Goal: Information Seeking & Learning: Learn about a topic

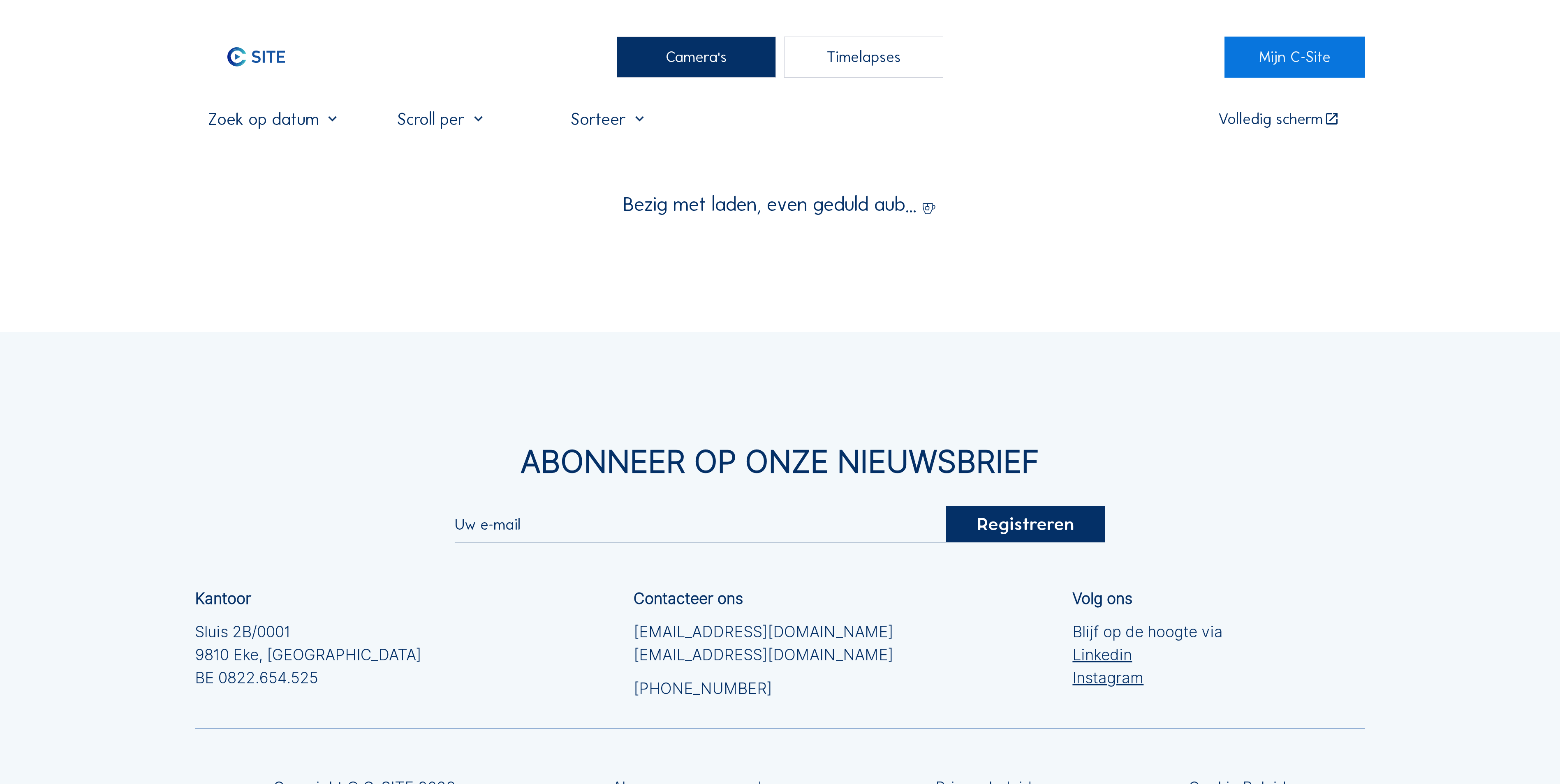
click at [652, 59] on div "Camera's" at bounding box center [696, 57] width 159 height 41
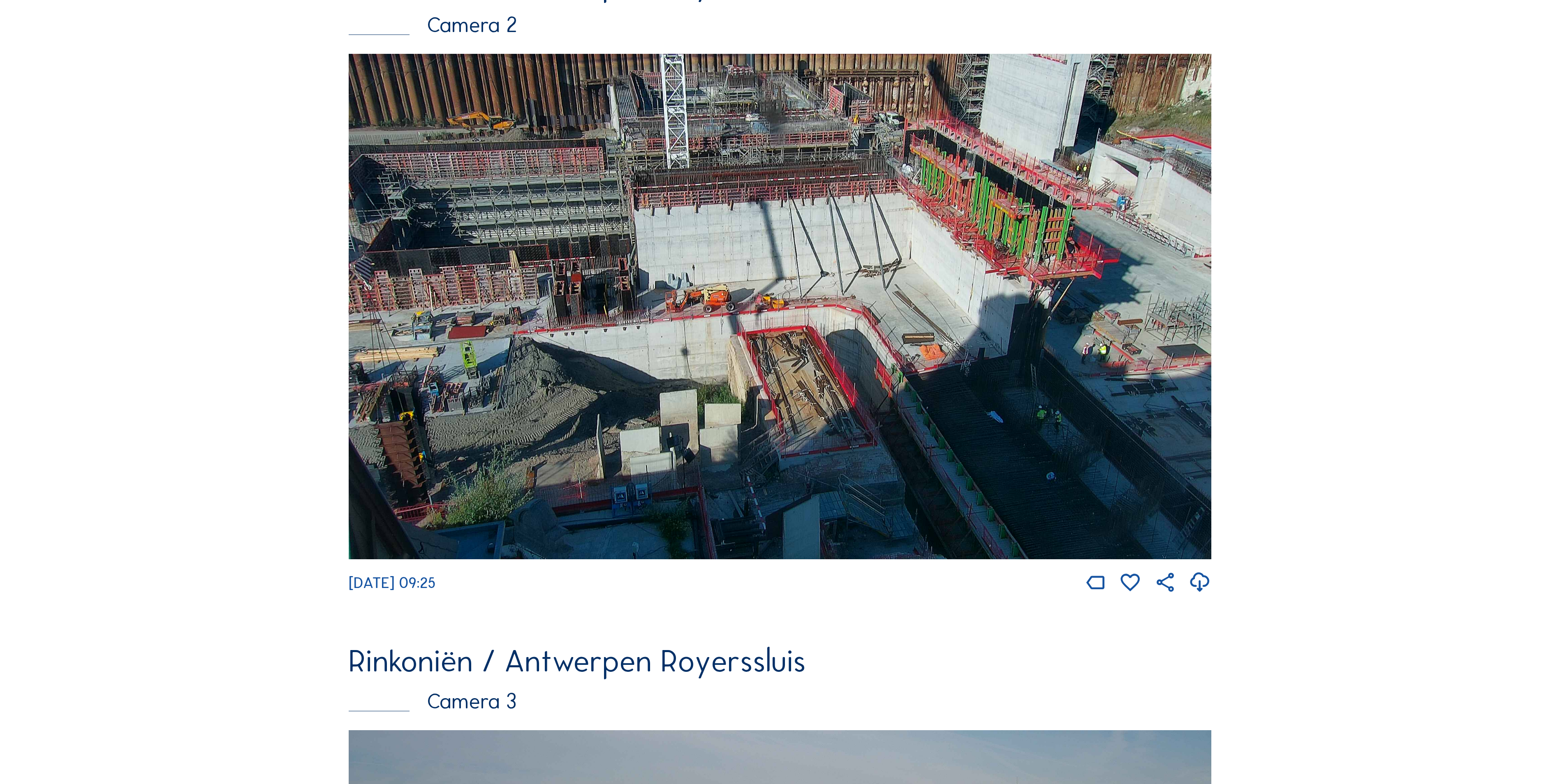
scroll to position [822, 0]
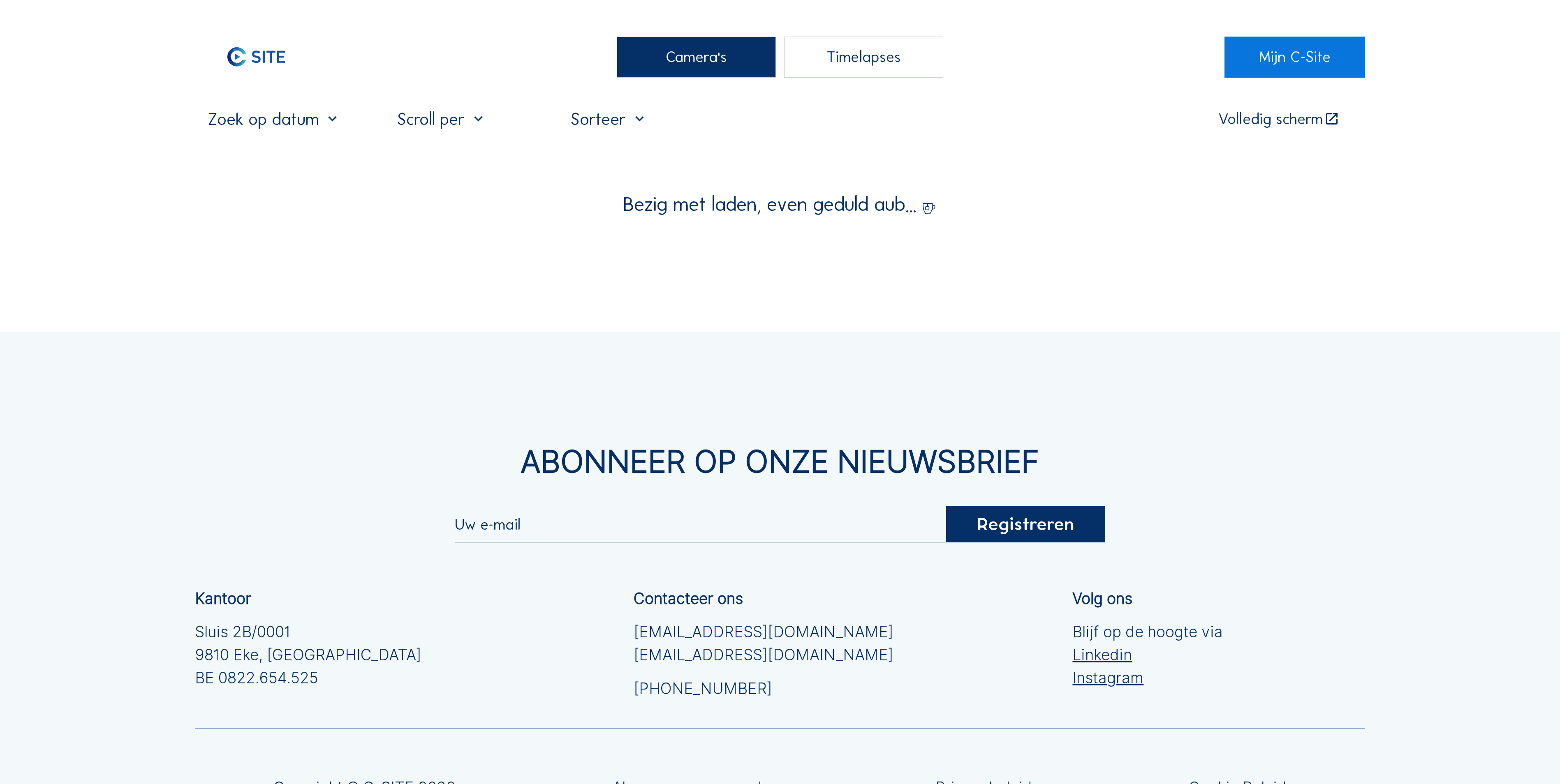
click at [705, 51] on div "Camera's" at bounding box center [696, 57] width 159 height 41
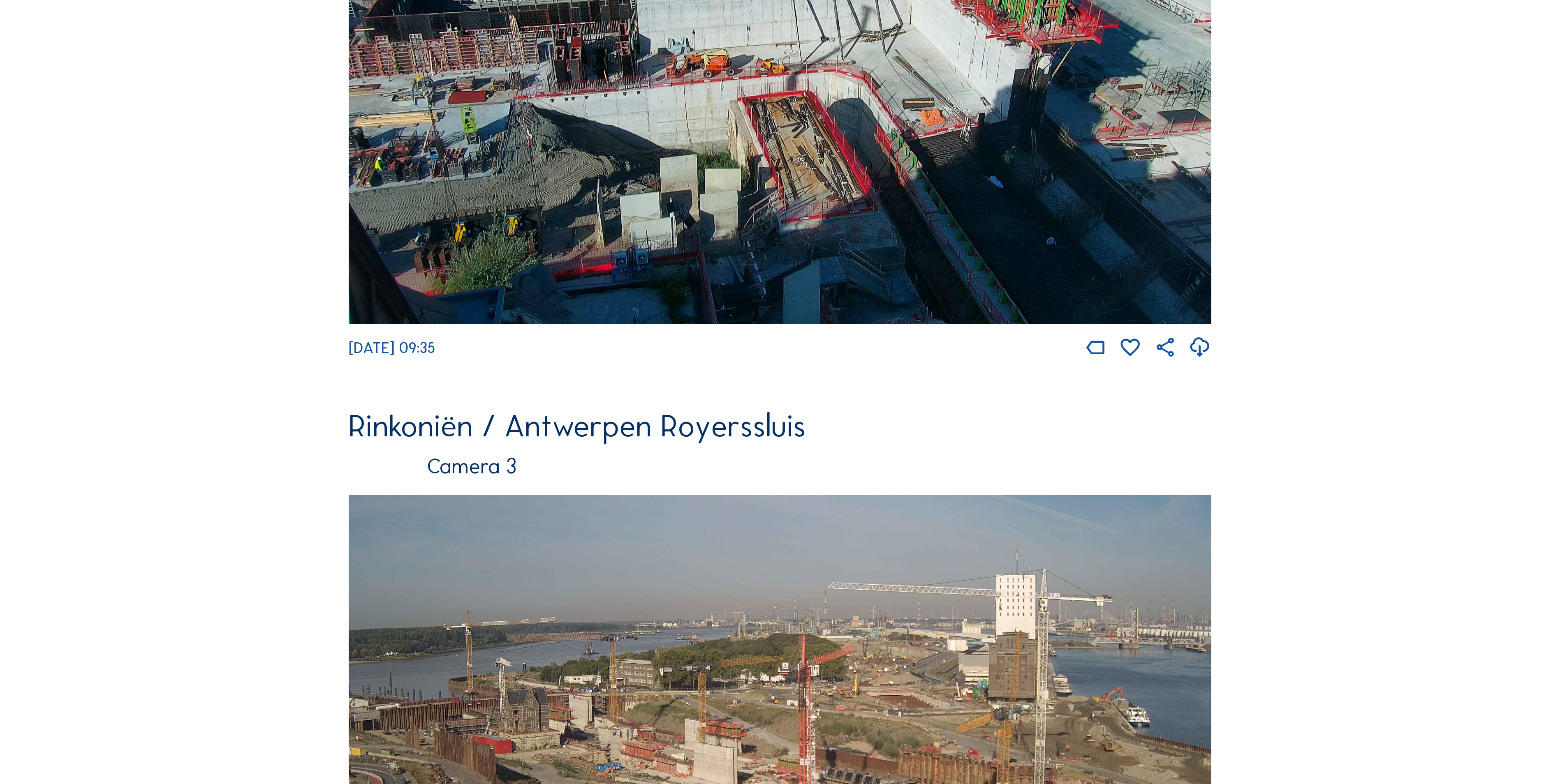
scroll to position [987, 0]
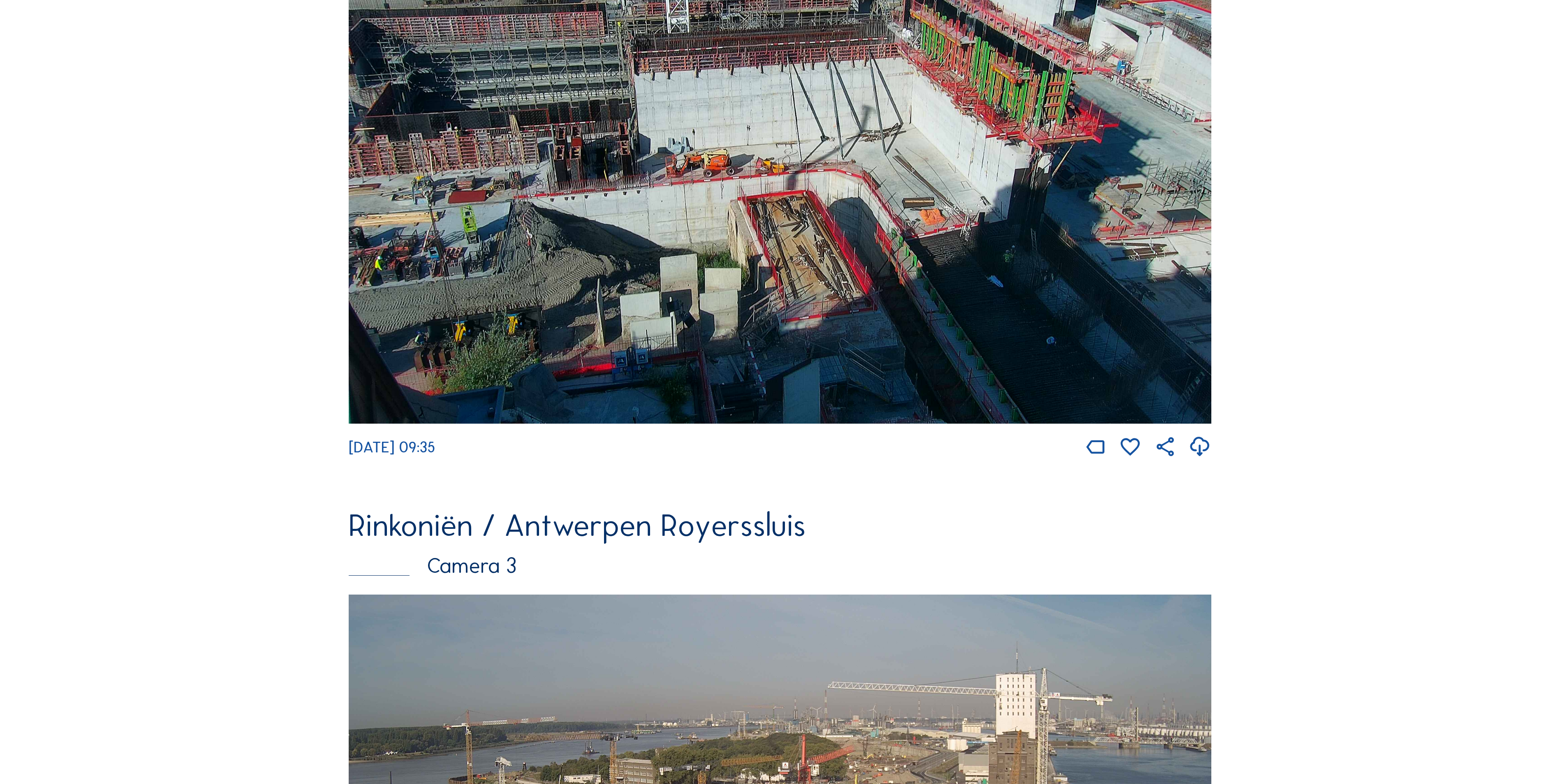
click at [977, 170] on img at bounding box center [779, 171] width 862 height 506
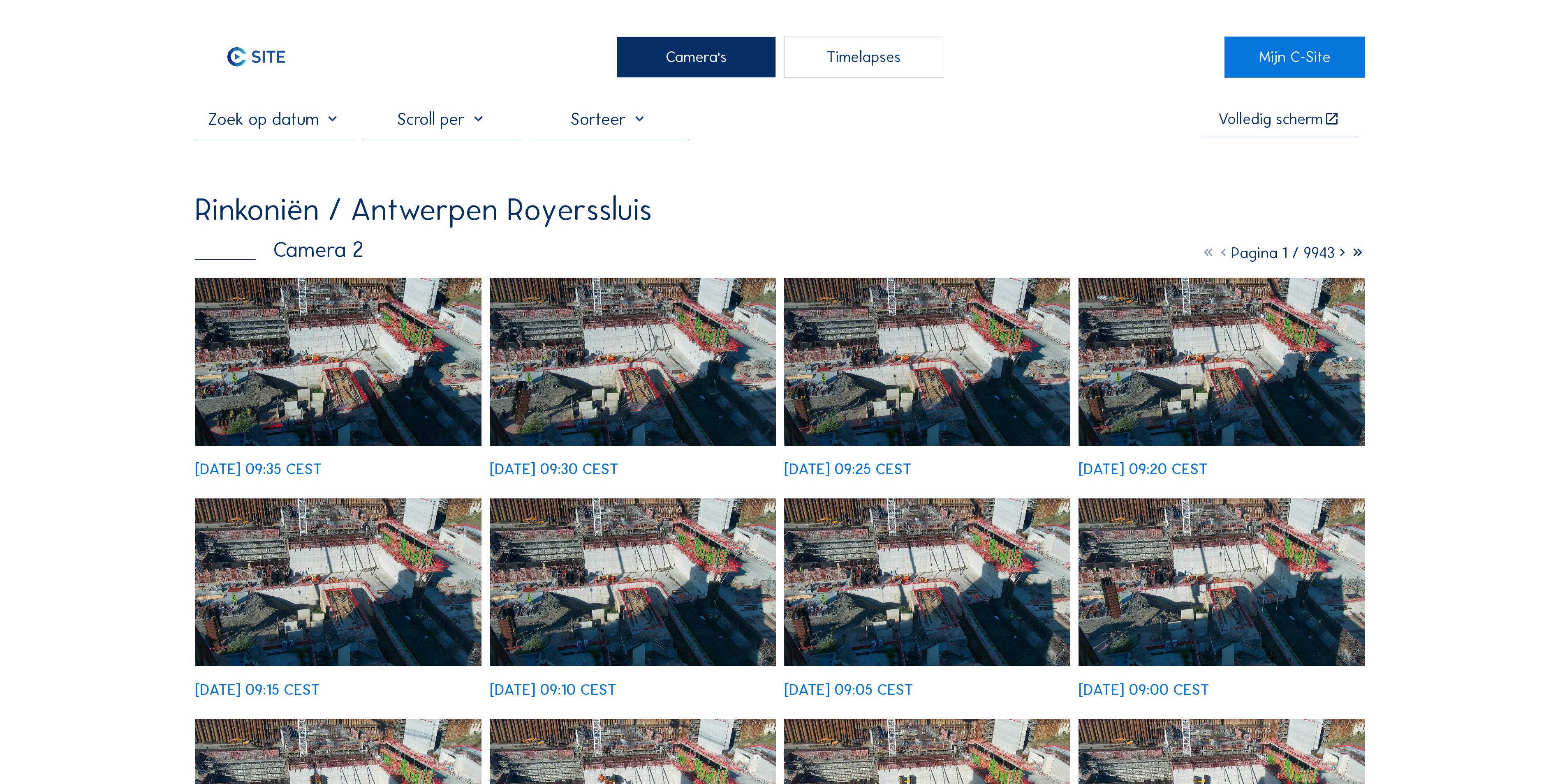
click at [410, 307] on img at bounding box center [338, 361] width 287 height 168
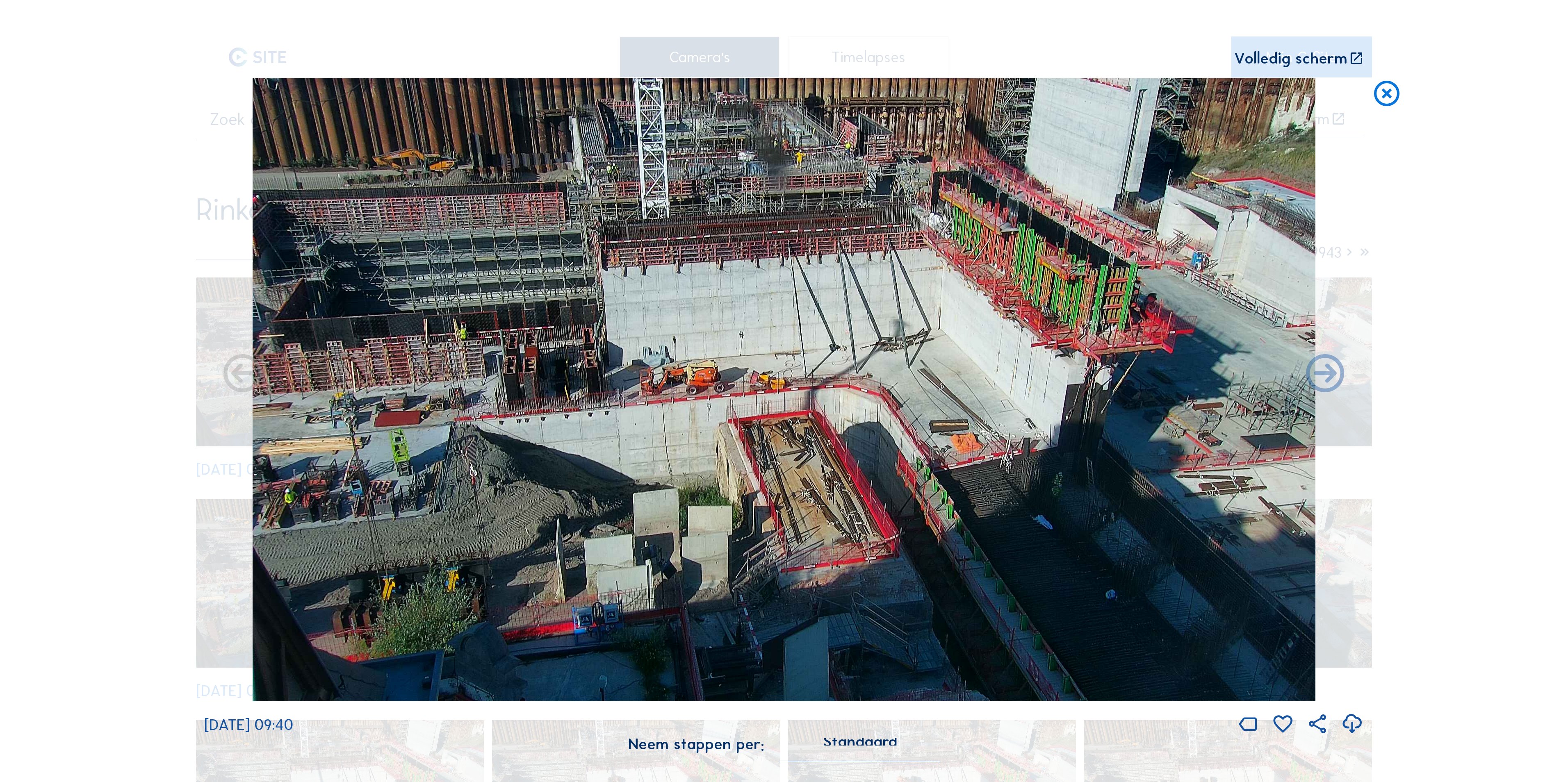
click at [1377, 101] on icon at bounding box center [1387, 94] width 30 height 32
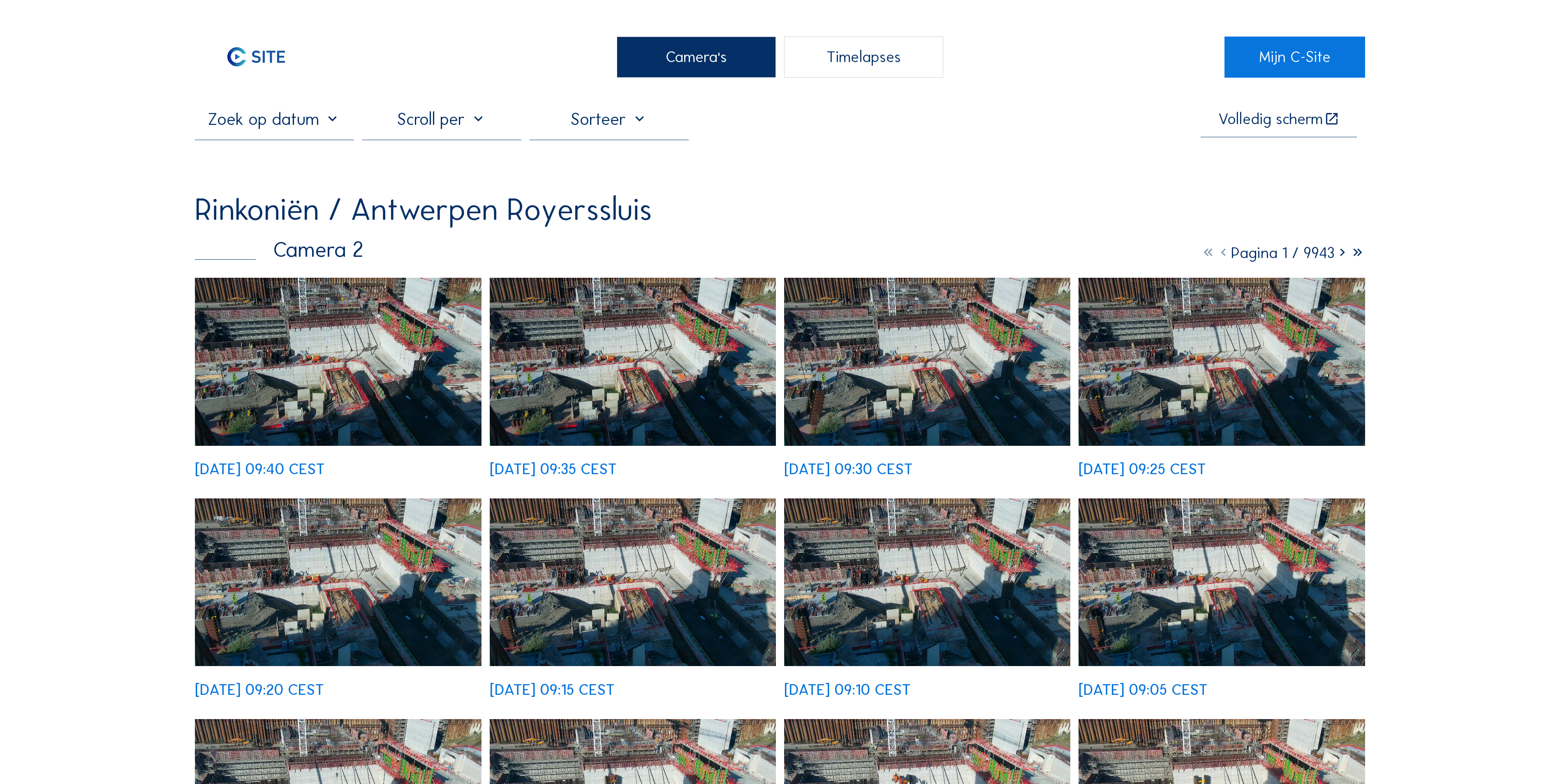
click at [711, 56] on div "Camera's" at bounding box center [696, 57] width 159 height 41
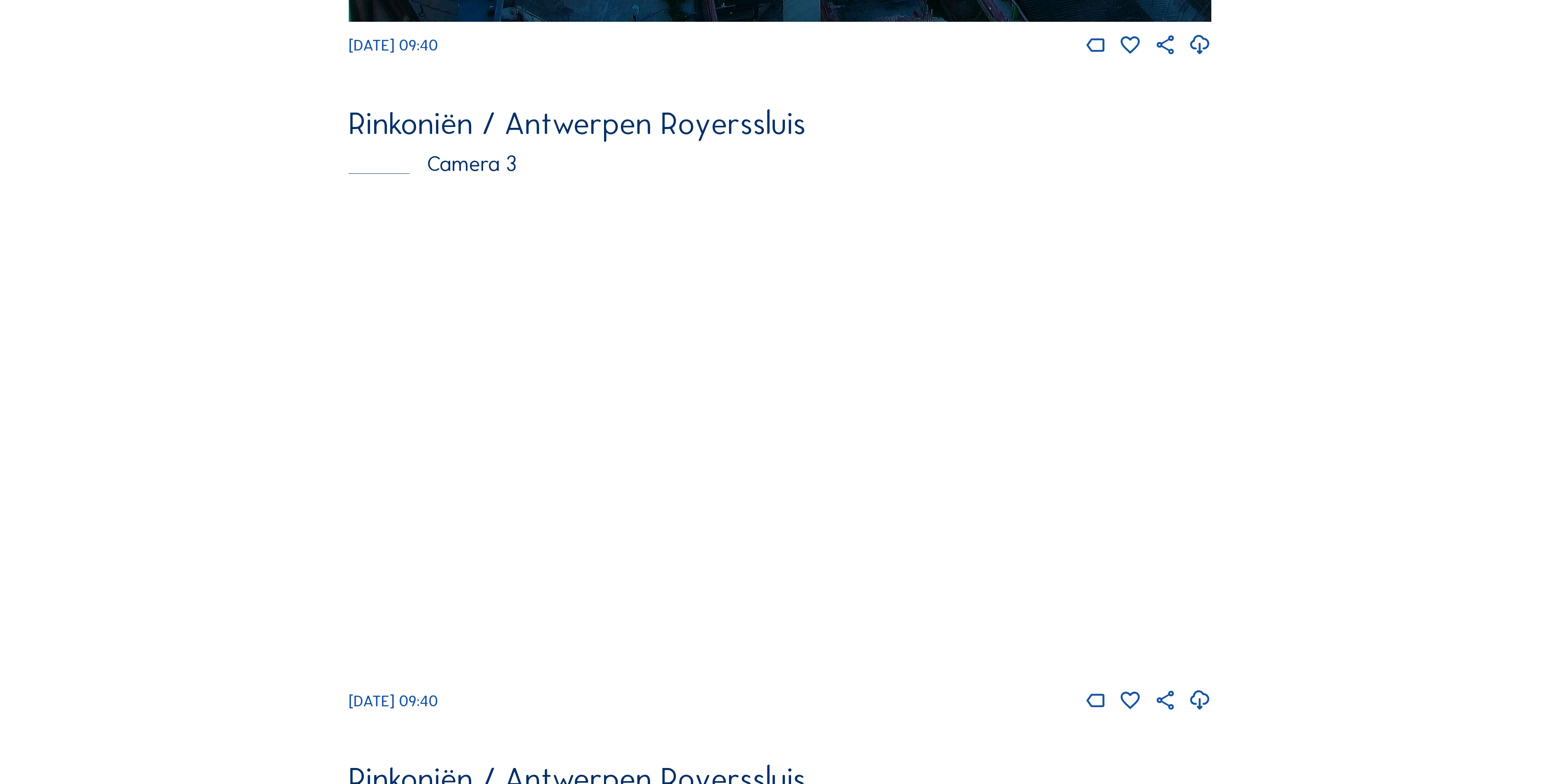
scroll to position [1397, 0]
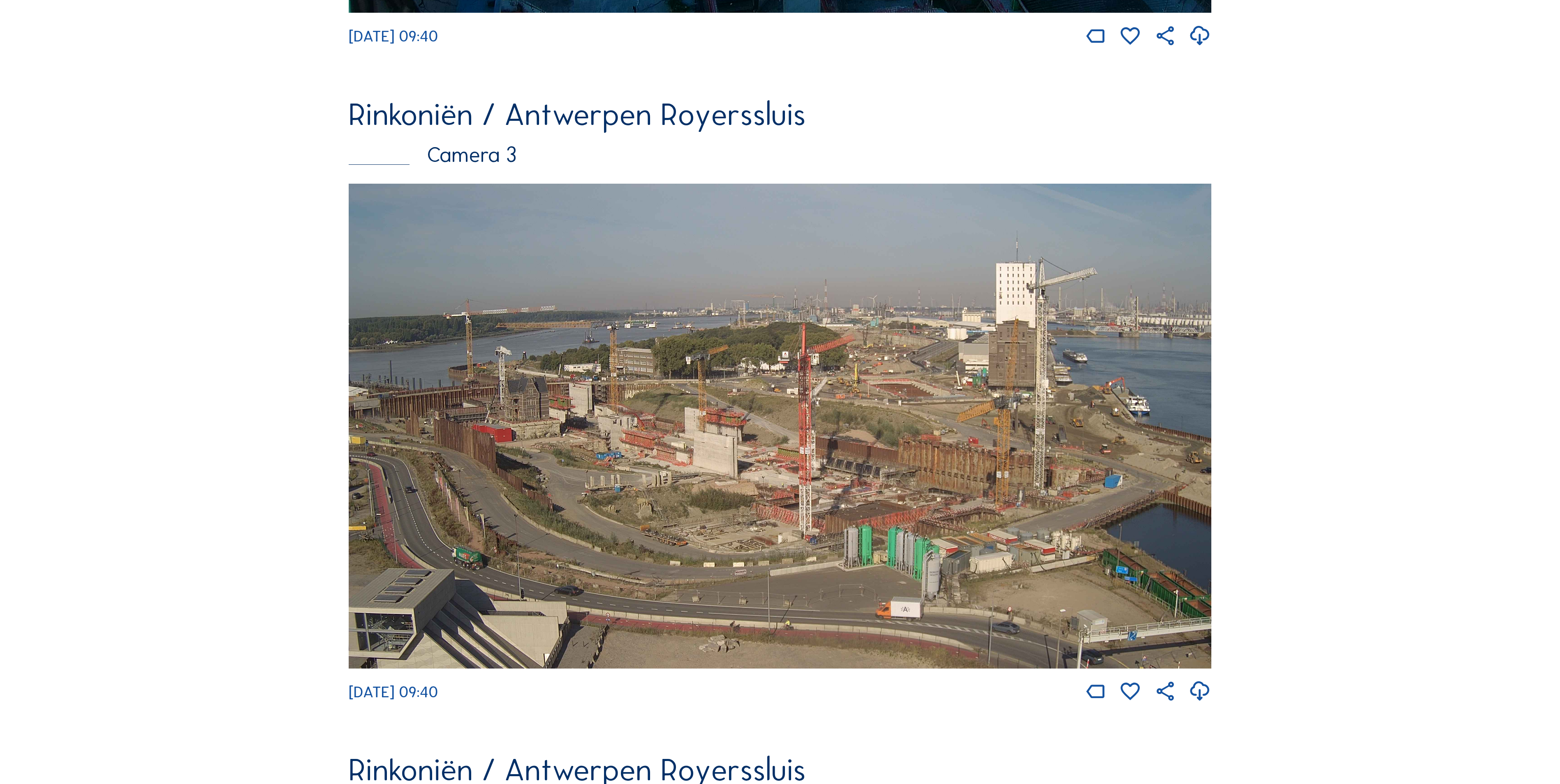
click at [670, 500] on img at bounding box center [779, 426] width 862 height 485
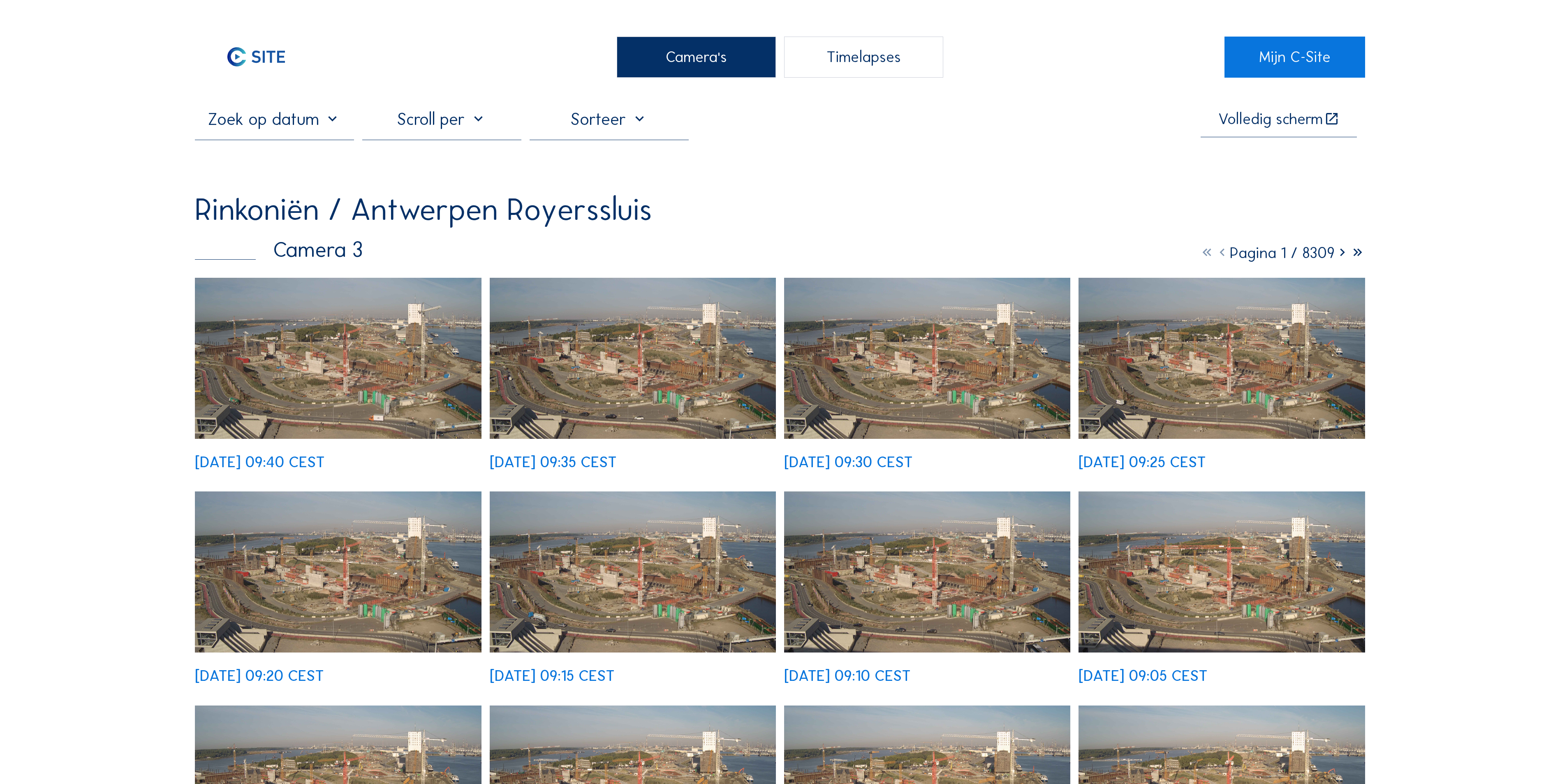
click at [403, 310] on img at bounding box center [338, 358] width 287 height 161
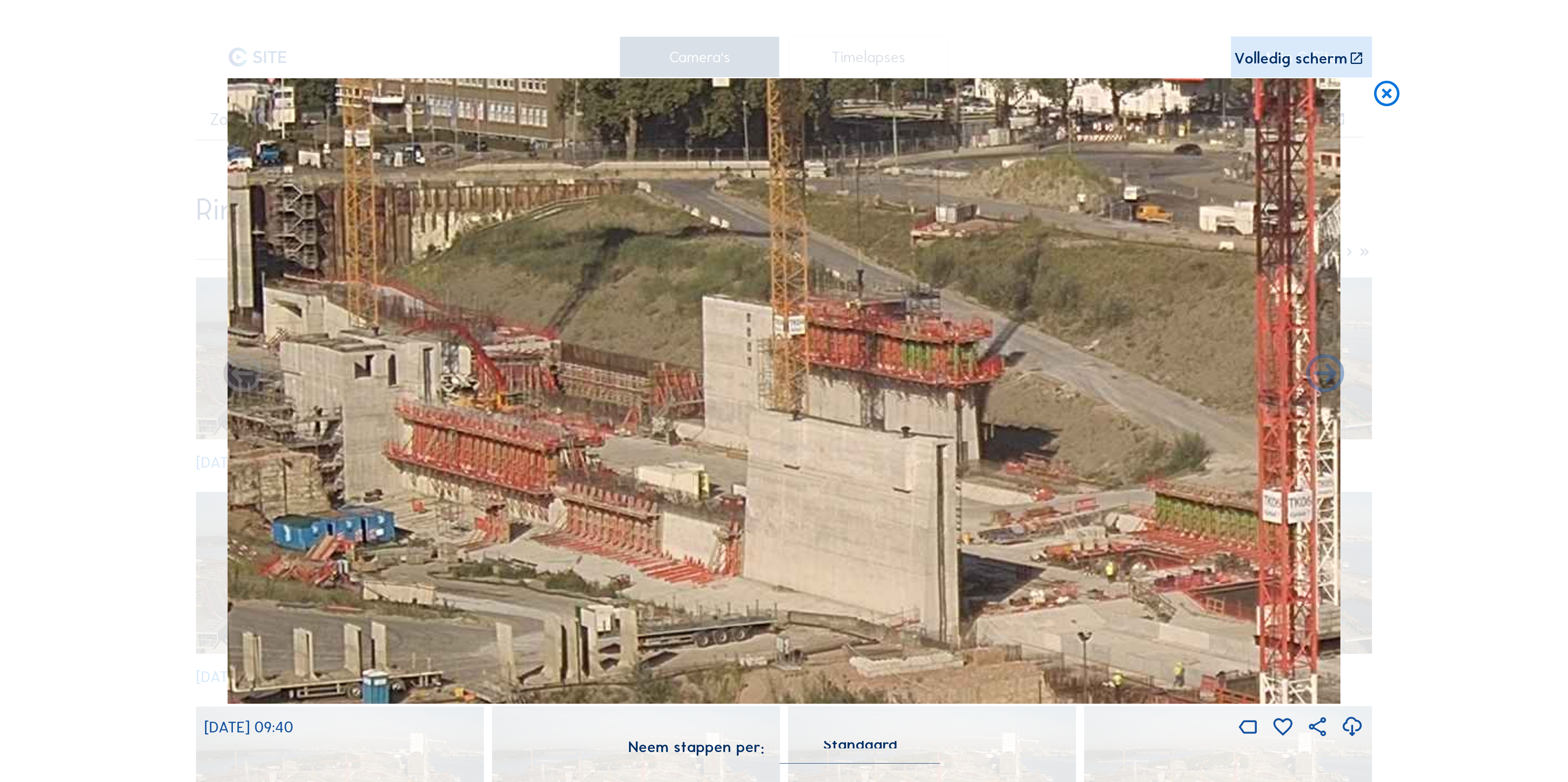
drag, startPoint x: 439, startPoint y: 366, endPoint x: 467, endPoint y: 368, distance: 28.1
click at [467, 368] on img at bounding box center [784, 391] width 1113 height 626
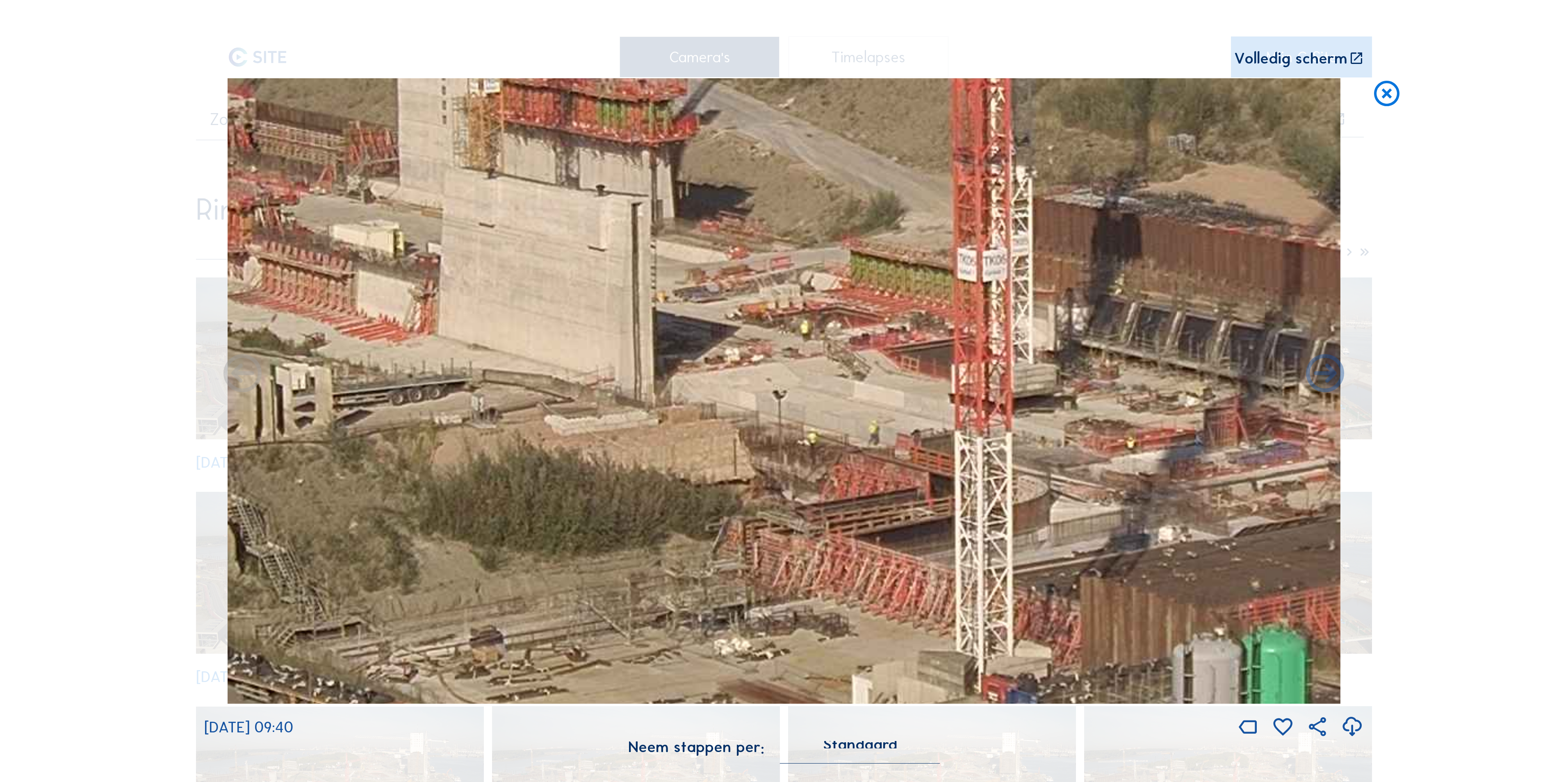
drag, startPoint x: 828, startPoint y: 418, endPoint x: 494, endPoint y: 175, distance: 413.0
click at [494, 175] on img at bounding box center [784, 391] width 1113 height 626
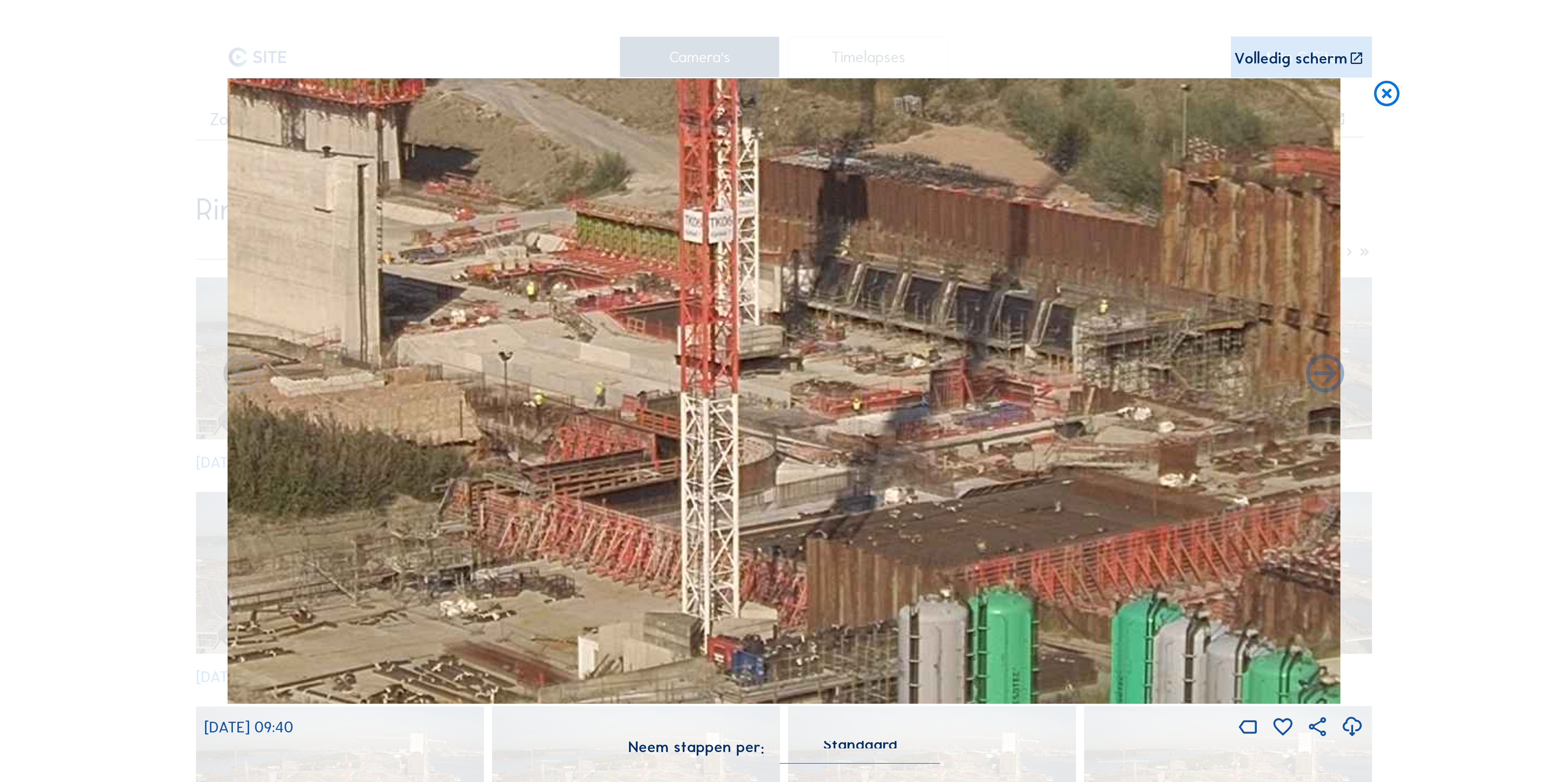
drag, startPoint x: 737, startPoint y: 238, endPoint x: 463, endPoint y: 199, distance: 276.8
click at [463, 199] on img at bounding box center [784, 391] width 1113 height 626
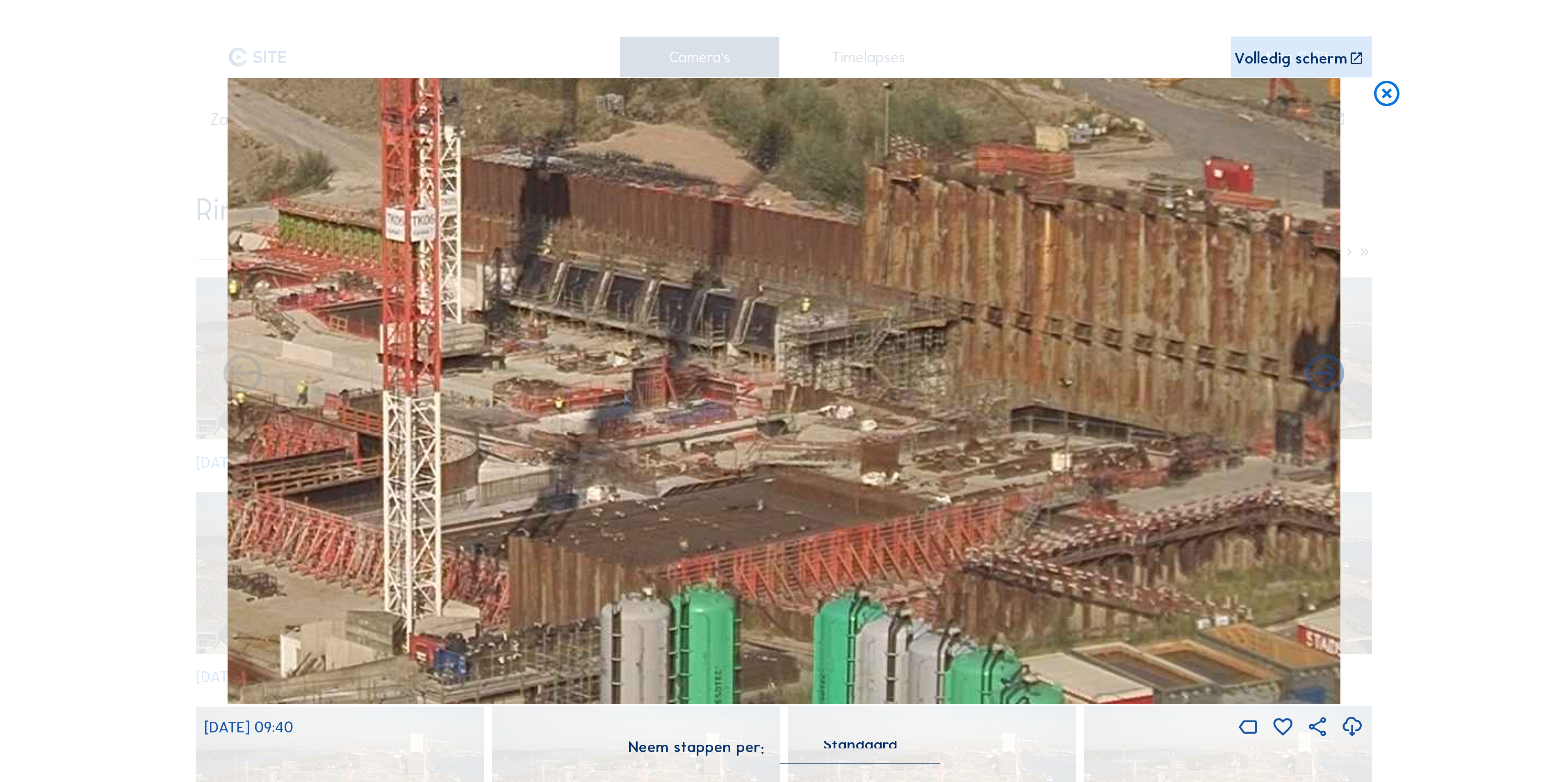
drag, startPoint x: 808, startPoint y: 232, endPoint x: 510, endPoint y: 231, distance: 298.0
click at [510, 231] on img at bounding box center [784, 391] width 1113 height 626
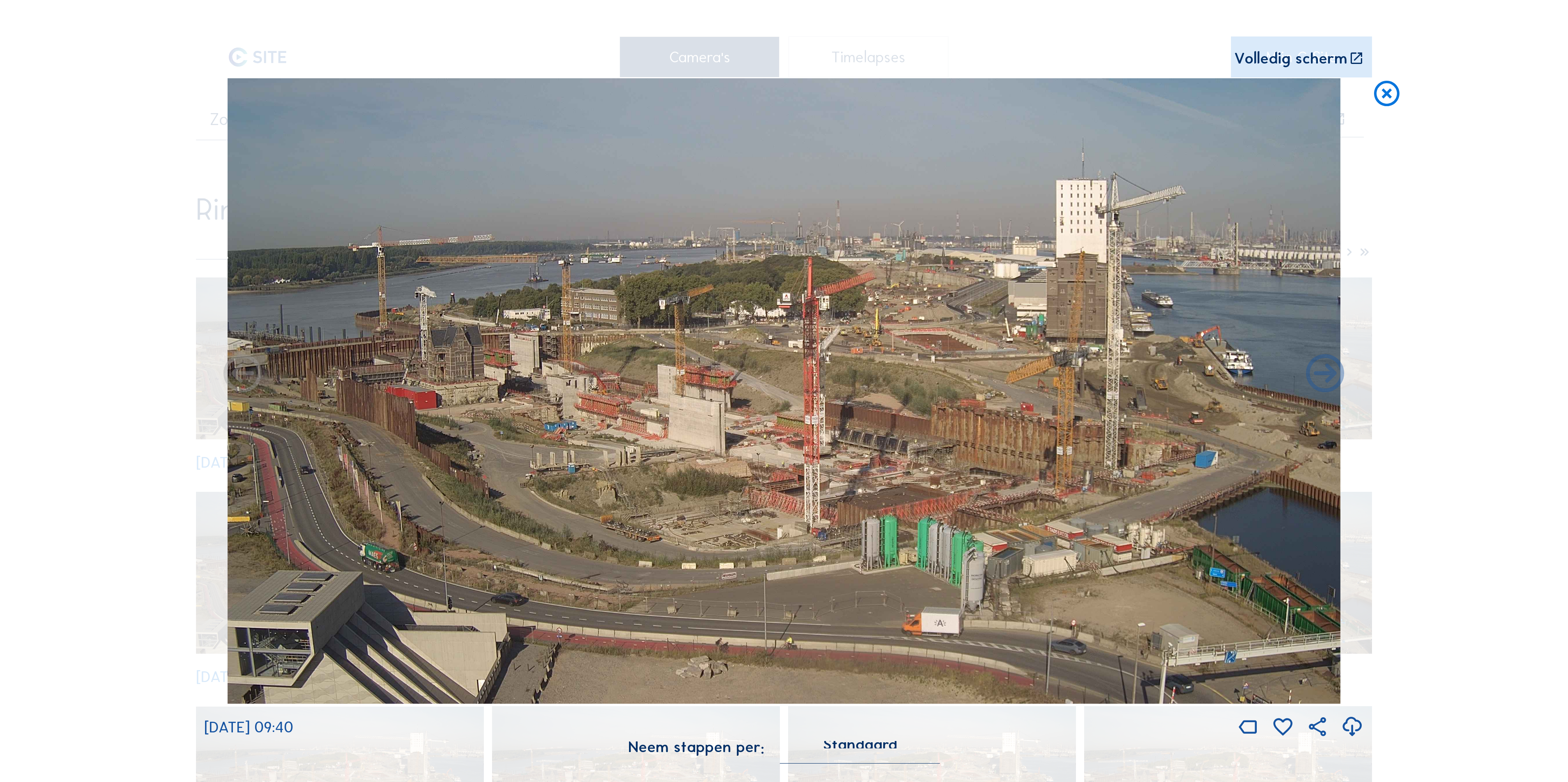
click at [1388, 100] on icon at bounding box center [1387, 94] width 30 height 32
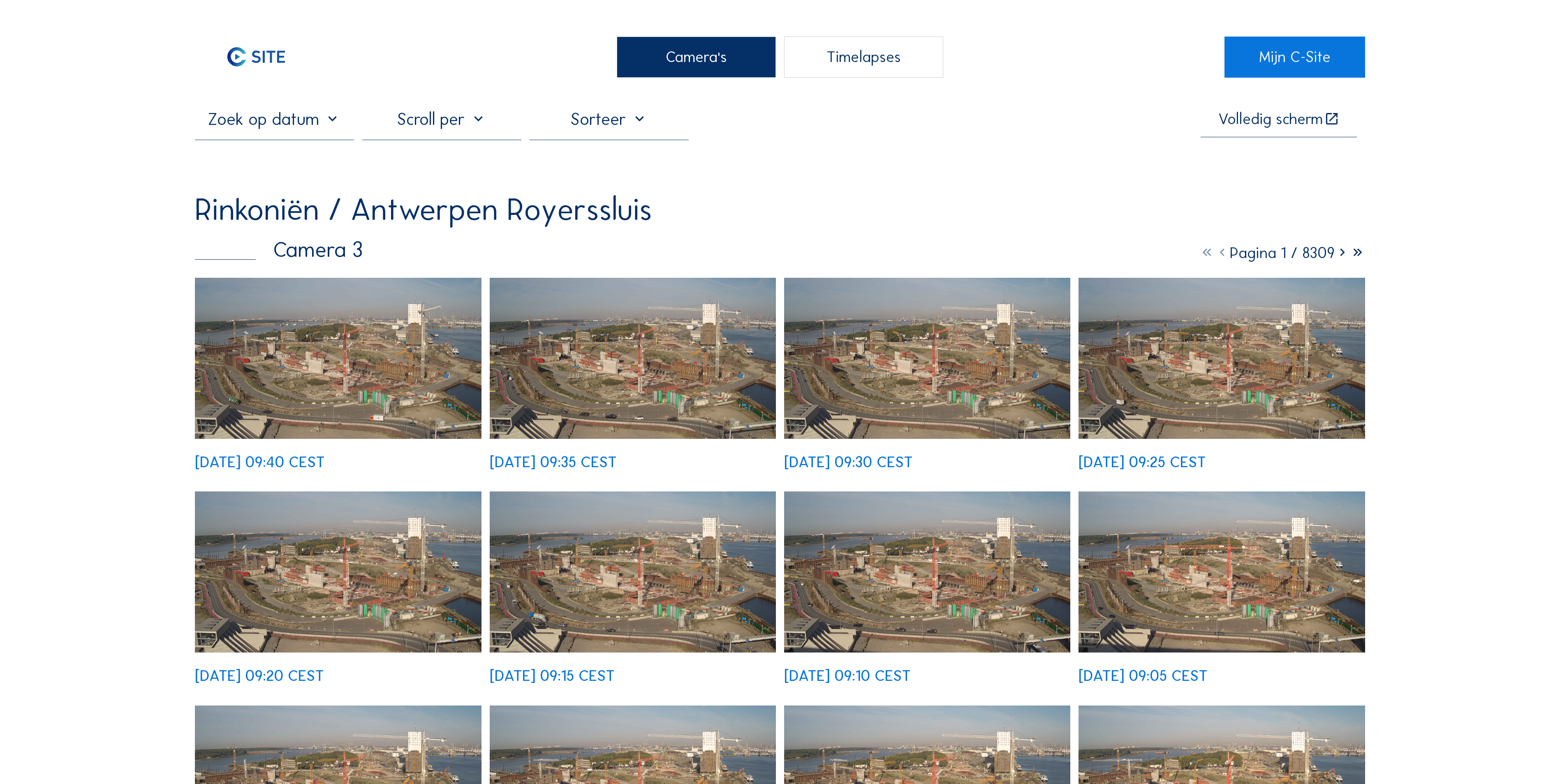
click at [682, 68] on div "Camera's" at bounding box center [696, 57] width 159 height 41
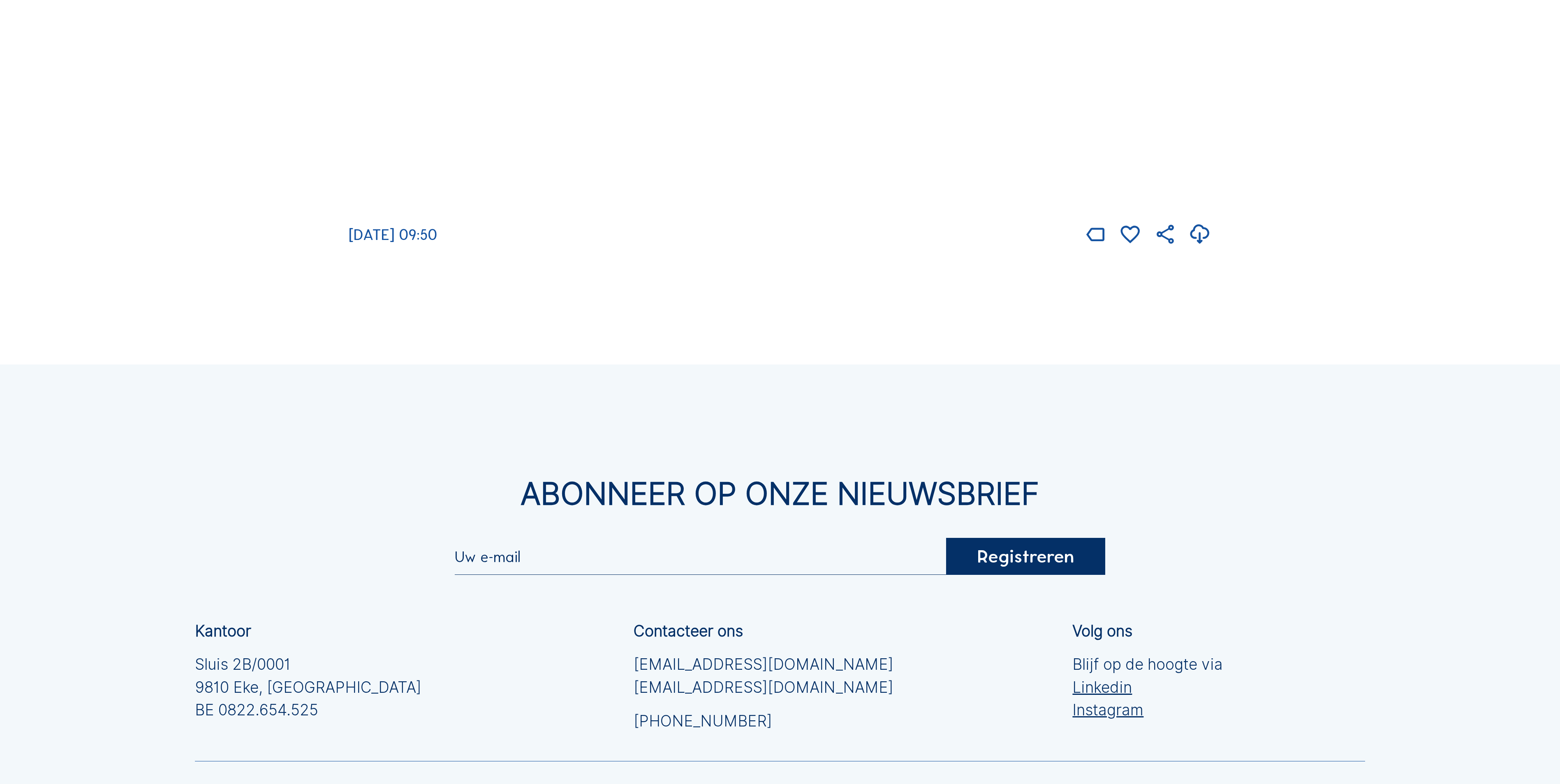
scroll to position [2487, 0]
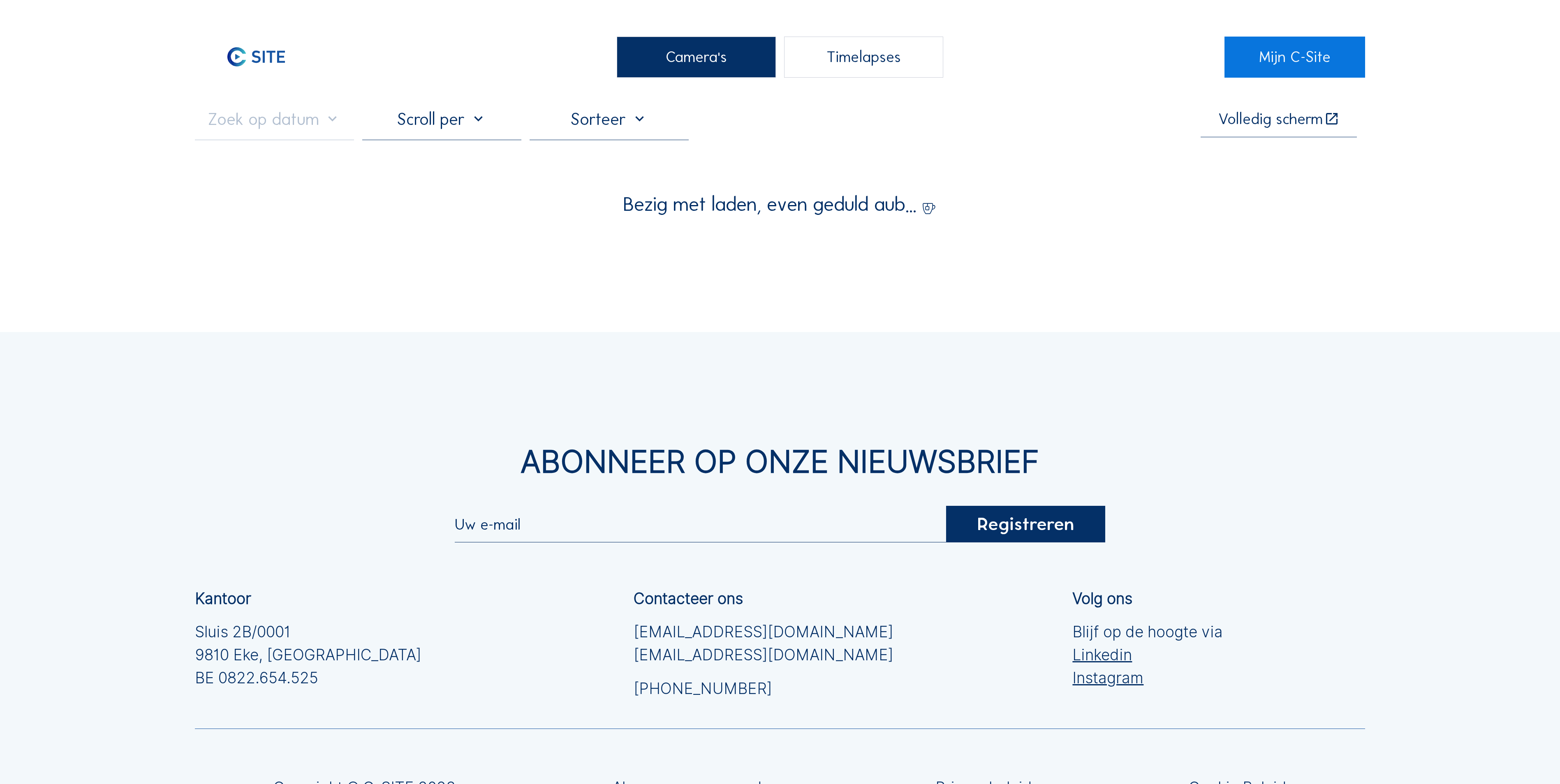
click at [697, 67] on div "Camera's" at bounding box center [696, 57] width 159 height 41
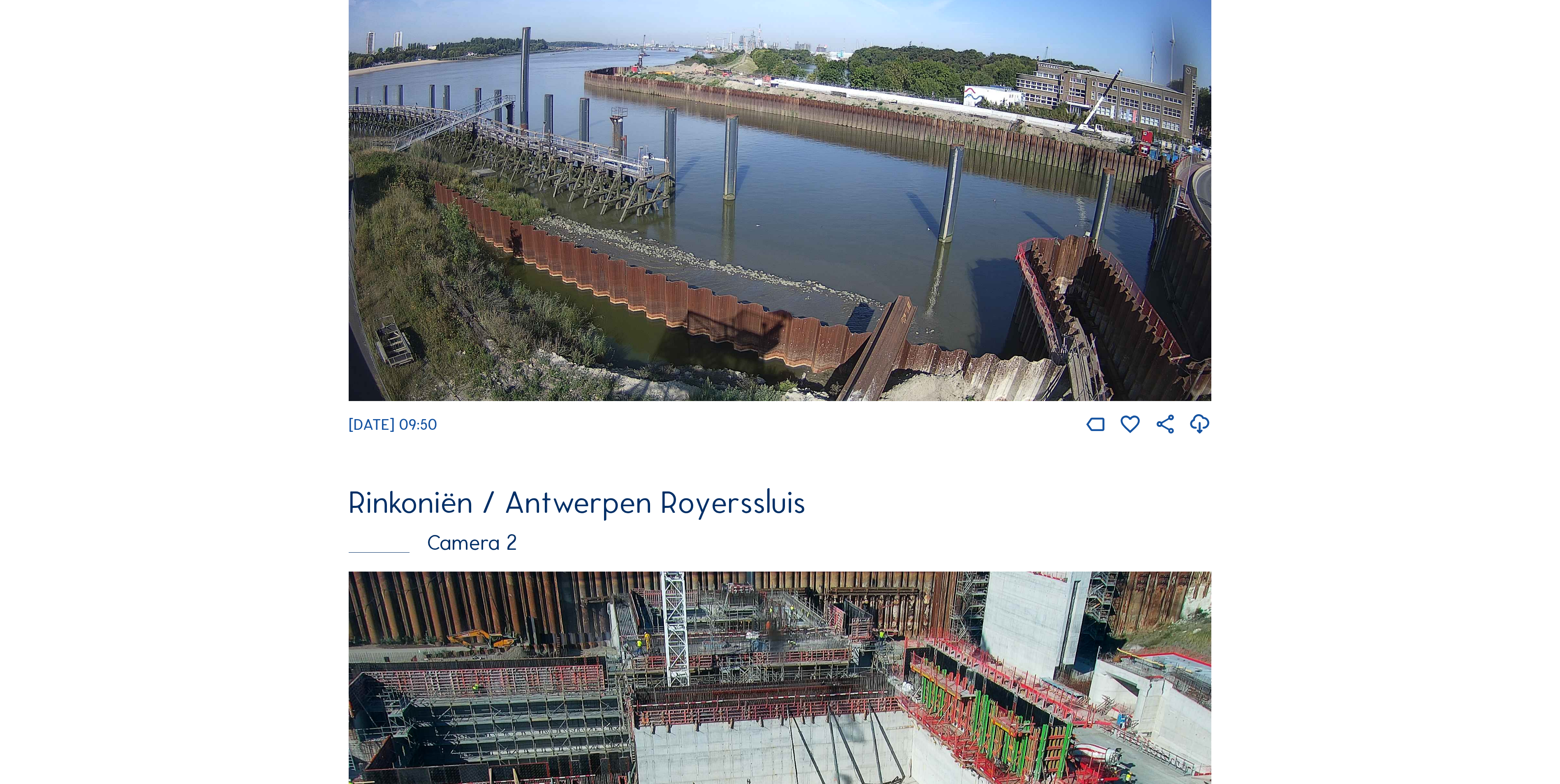
scroll to position [329, 0]
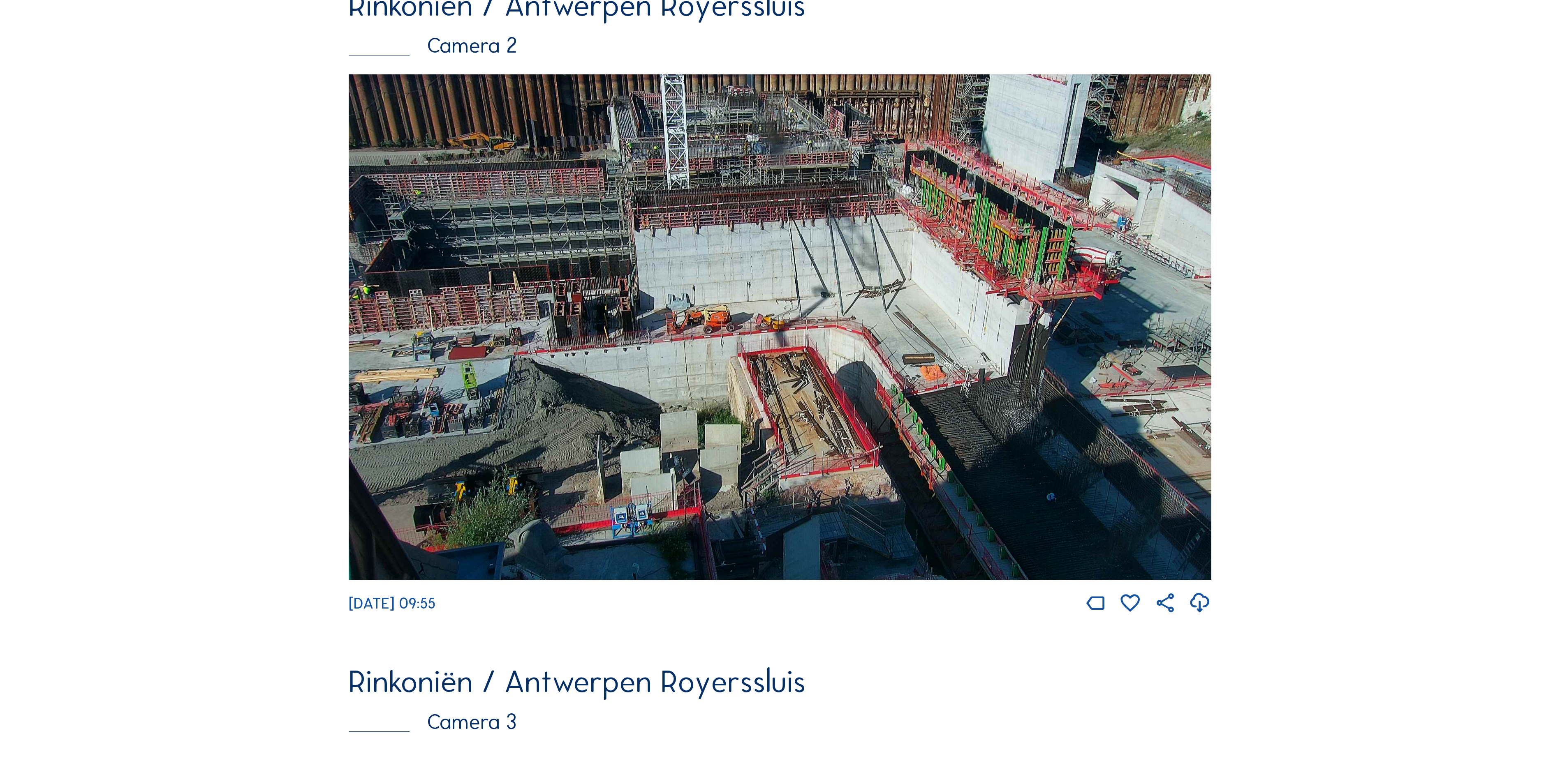
scroll to position [987, 0]
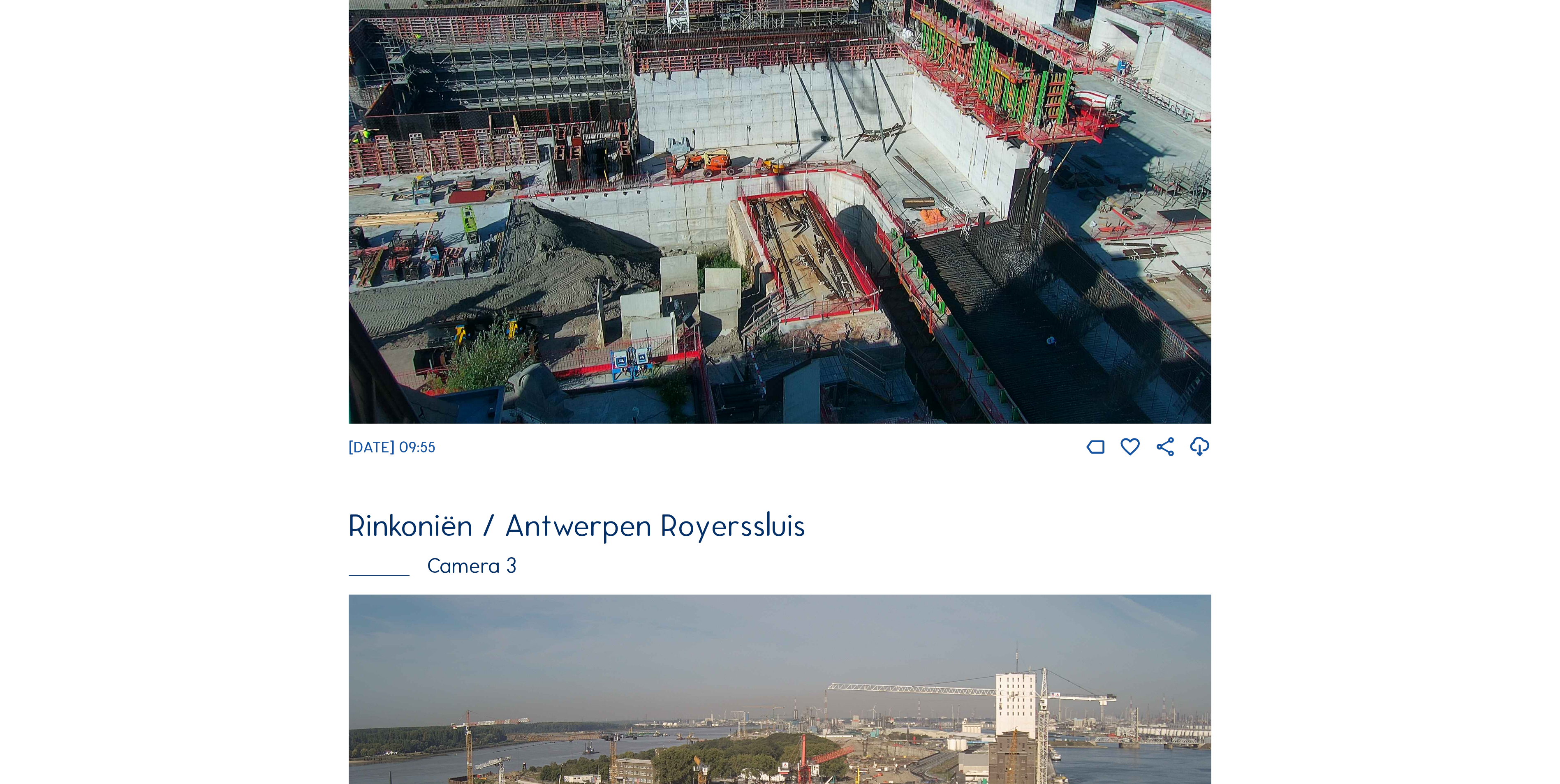
click at [1015, 185] on img at bounding box center [779, 171] width 862 height 506
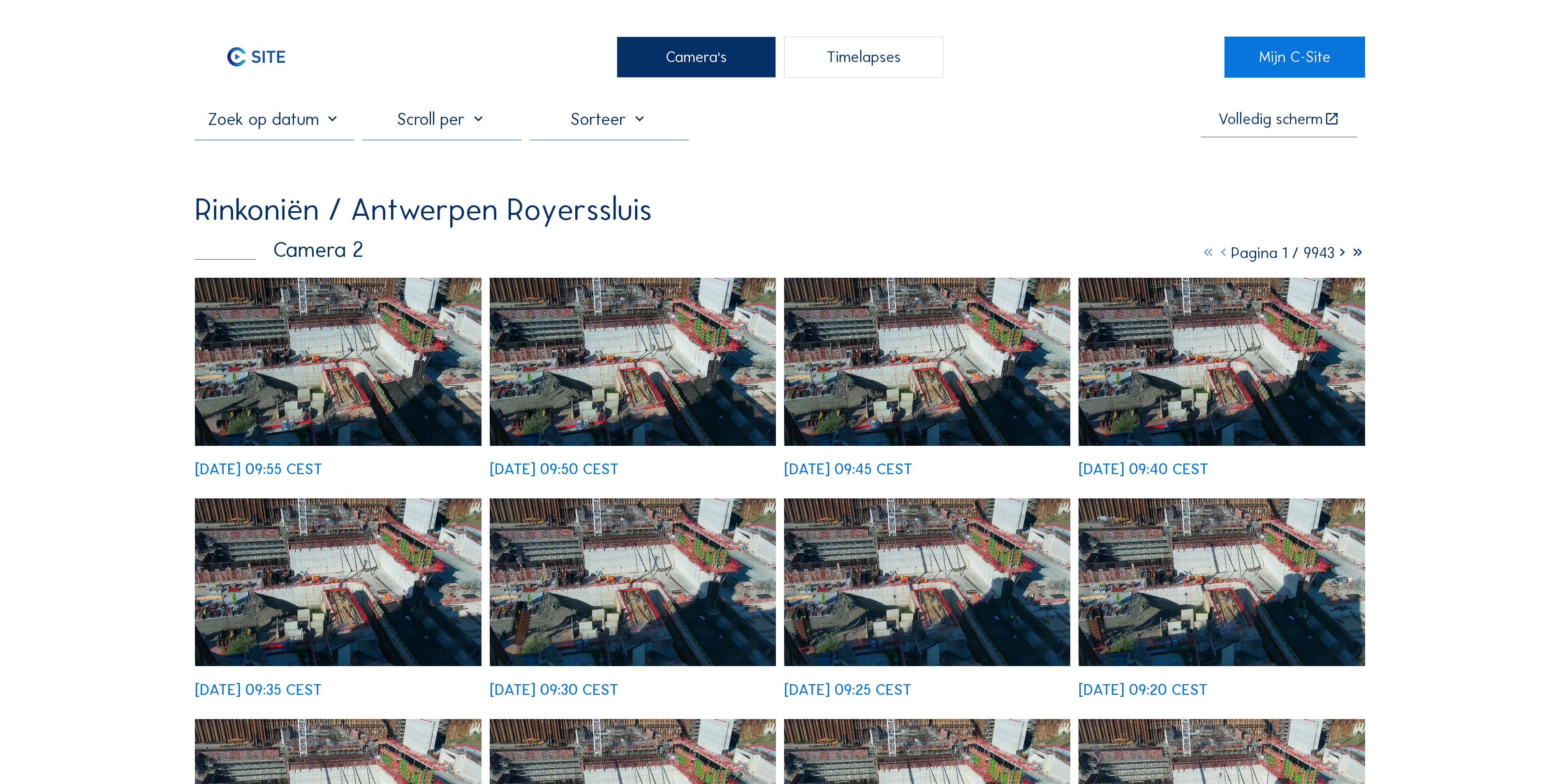
click at [391, 343] on img at bounding box center [338, 361] width 287 height 168
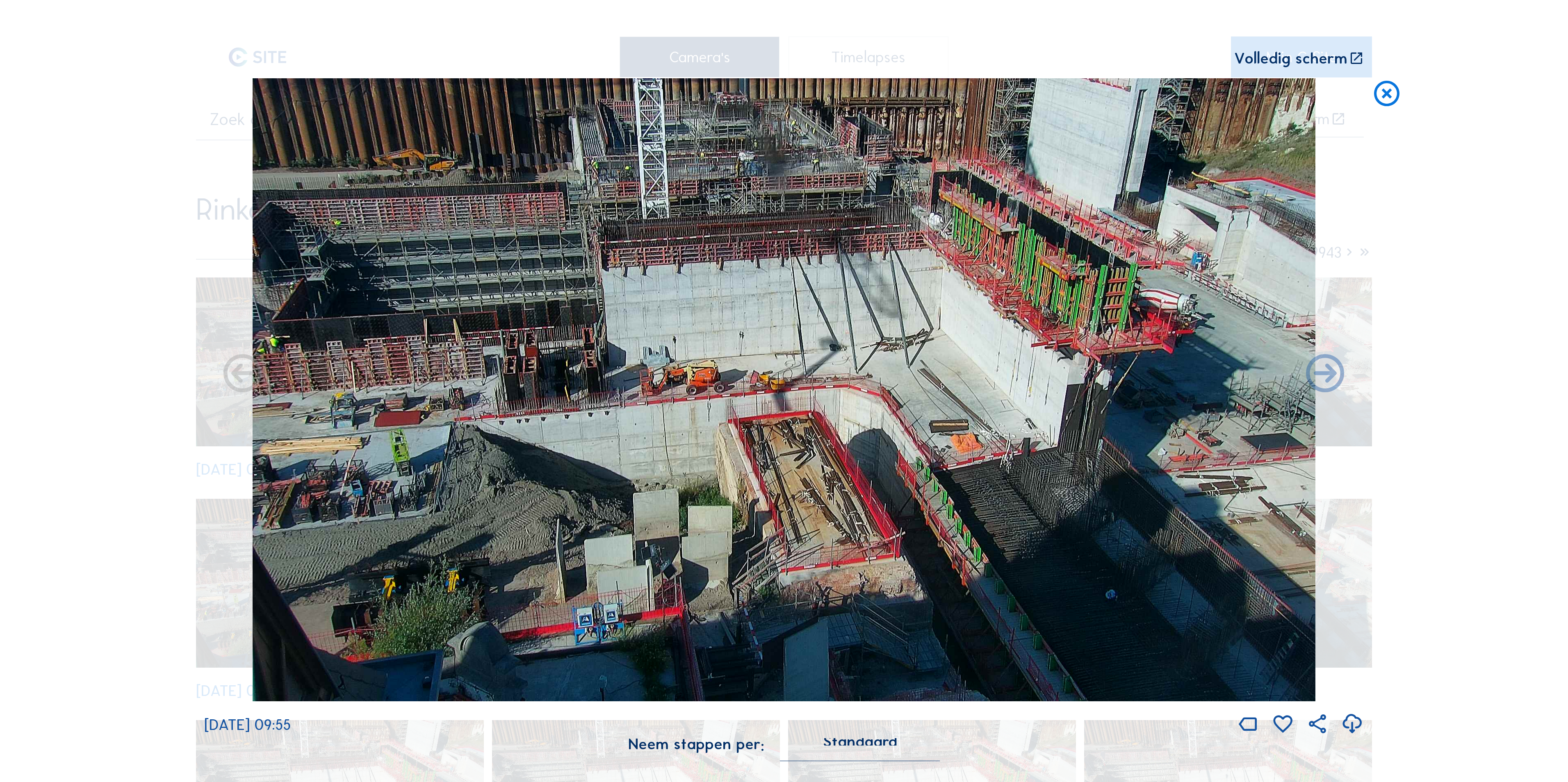
click at [1148, 448] on img at bounding box center [784, 390] width 1063 height 623
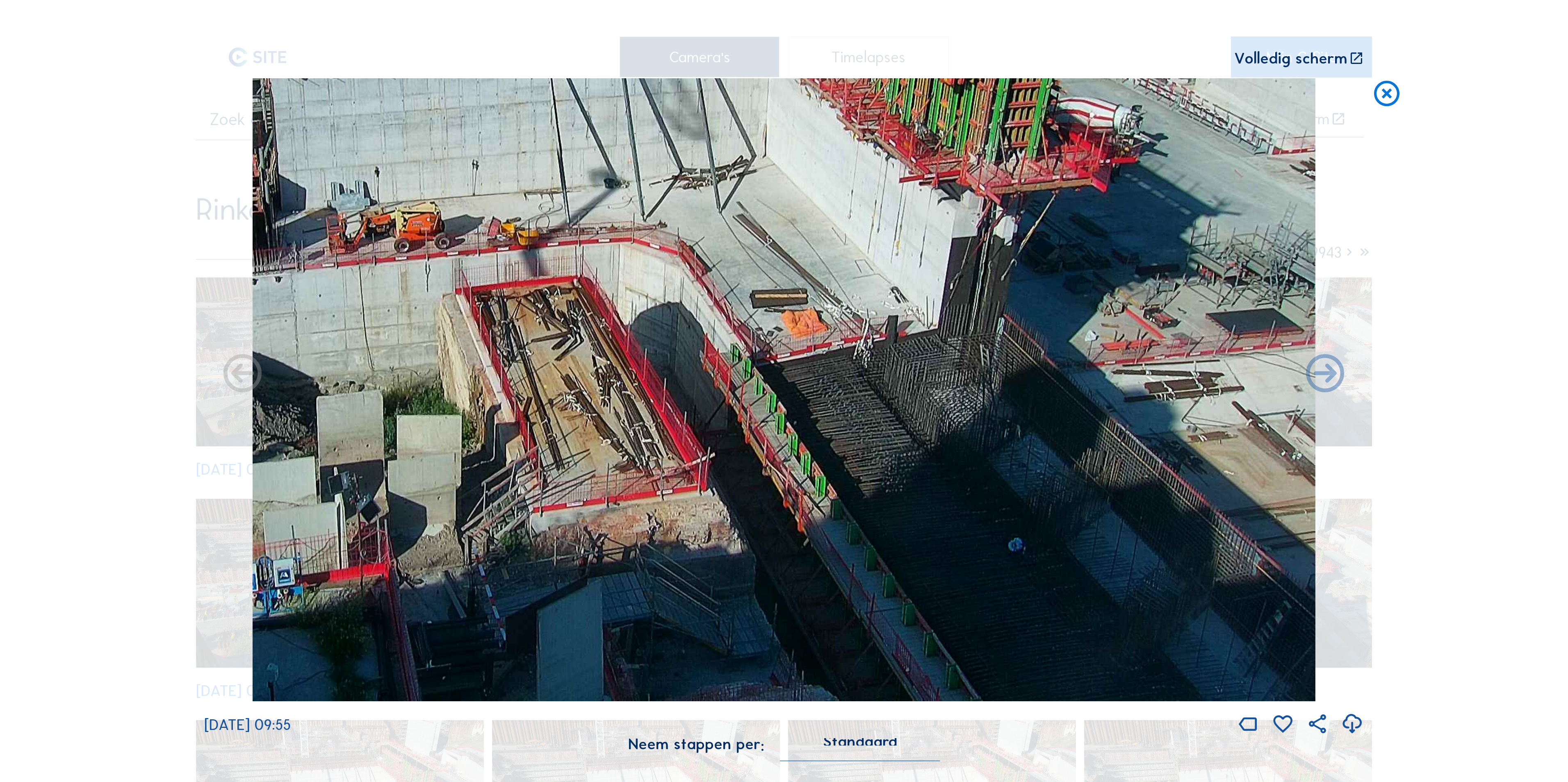
drag, startPoint x: 1178, startPoint y: 531, endPoint x: 1067, endPoint y: 222, distance: 328.3
click at [972, 303] on img at bounding box center [784, 390] width 1063 height 623
